Goal: Information Seeking & Learning: Learn about a topic

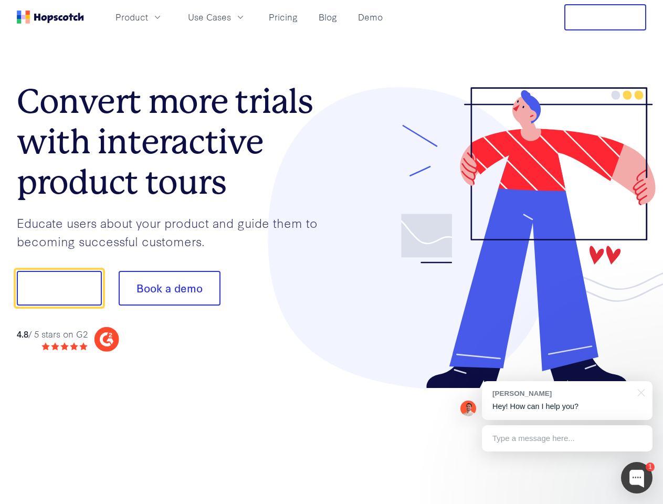
click at [332, 252] on div at bounding box center [489, 238] width 315 height 302
click at [148, 17] on span "Product" at bounding box center [131, 16] width 33 height 13
click at [231, 17] on span "Use Cases" at bounding box center [209, 16] width 43 height 13
click at [605, 17] on button "Free Trial" at bounding box center [605, 17] width 82 height 26
click at [59, 288] on button "Show me!" at bounding box center [59, 288] width 85 height 35
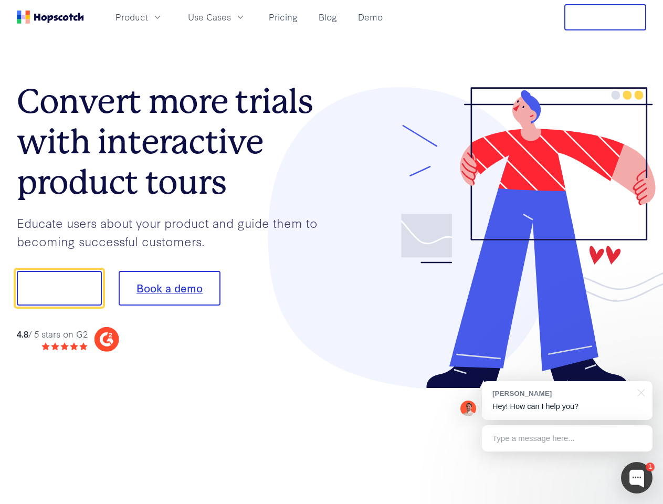
click at [169, 288] on button "Book a demo" at bounding box center [170, 288] width 102 height 35
click at [636, 478] on div at bounding box center [636, 477] width 31 height 31
click at [567, 400] on div "[PERSON_NAME] Hey! How can I help you?" at bounding box center [567, 400] width 171 height 39
click at [639, 391] on div at bounding box center [553, 287] width 197 height 350
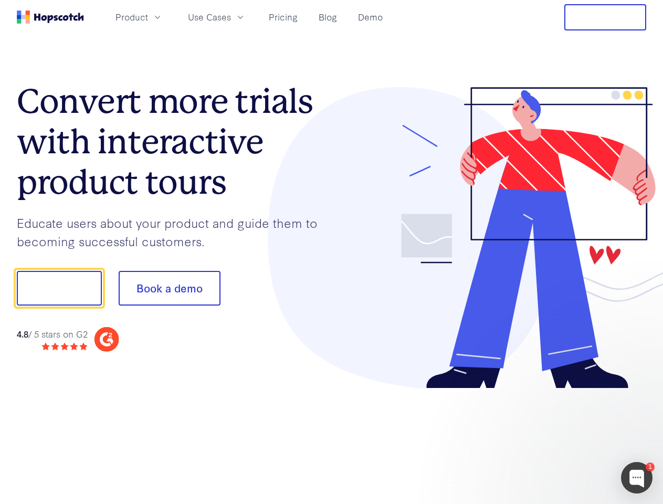
click at [567, 438] on div at bounding box center [553, 356] width 197 height 209
